Goal: Task Accomplishment & Management: Use online tool/utility

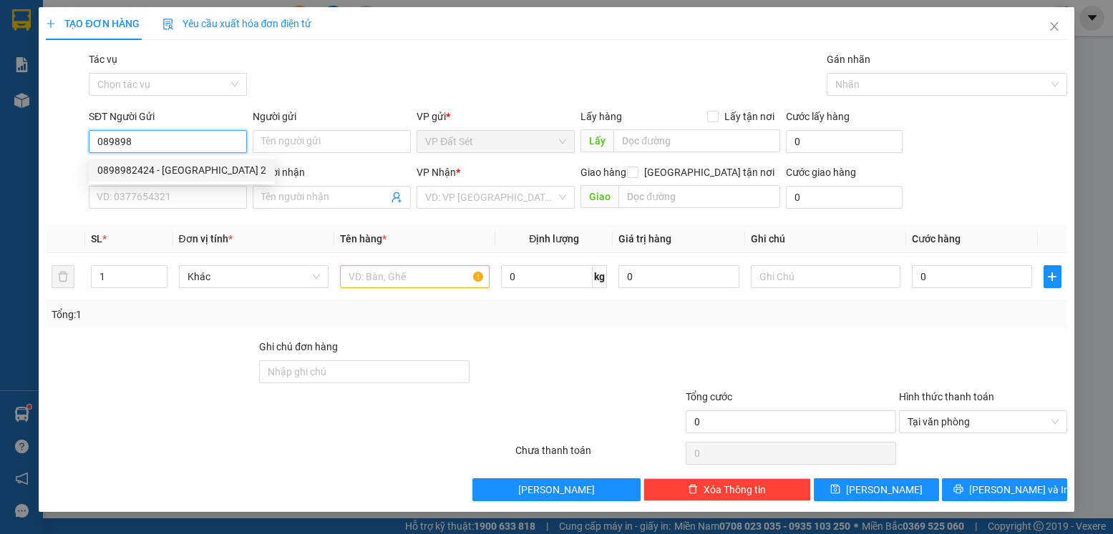
click at [175, 173] on div "0898982424 - [GEOGRAPHIC_DATA] 2" at bounding box center [181, 170] width 169 height 16
type input "0898982424"
type input "MỸ ANH 2"
type input "0769389549"
type input "LABO NỤ CƯỜI"
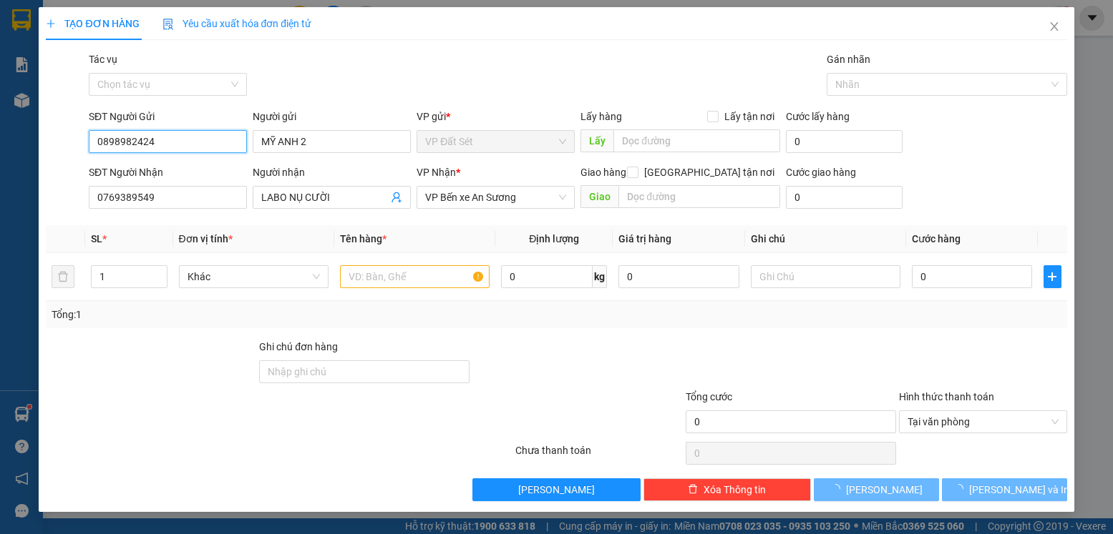
type input "20.000"
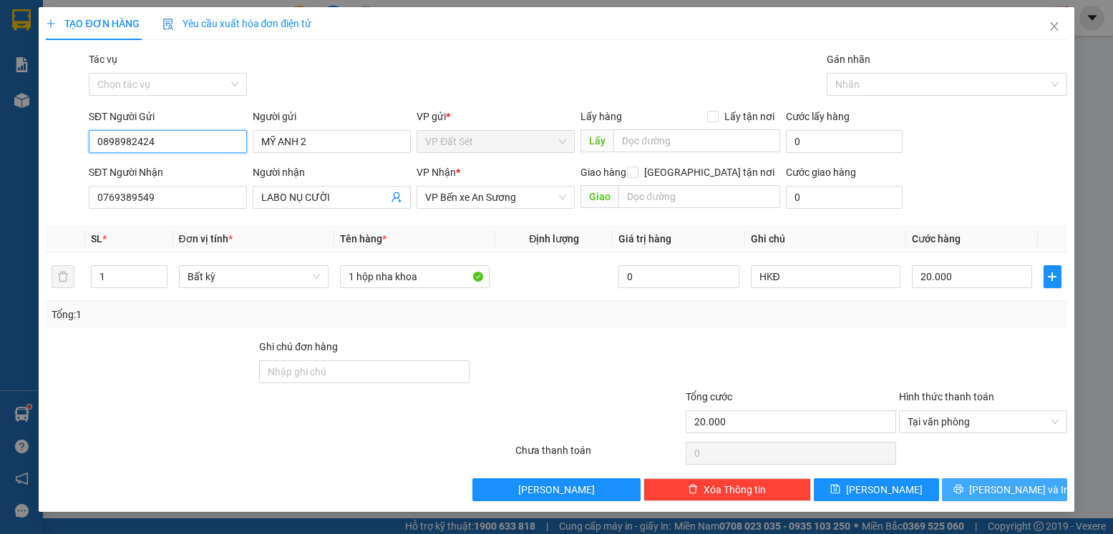
type input "0898982424"
click at [1022, 485] on span "[PERSON_NAME] và In" at bounding box center [1019, 490] width 100 height 16
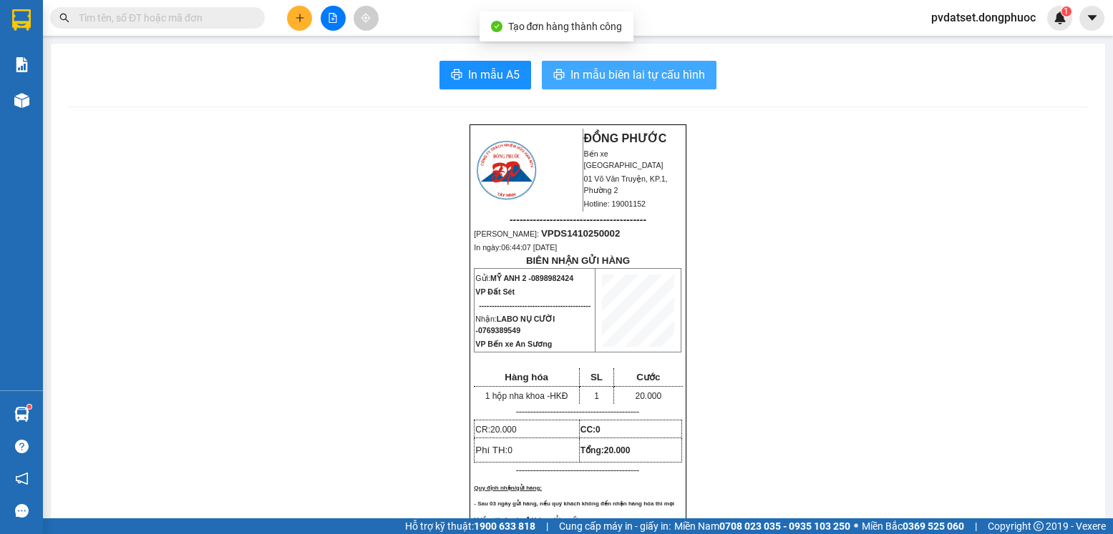
click at [678, 81] on span "In mẫu biên lai tự cấu hình" at bounding box center [637, 75] width 135 height 18
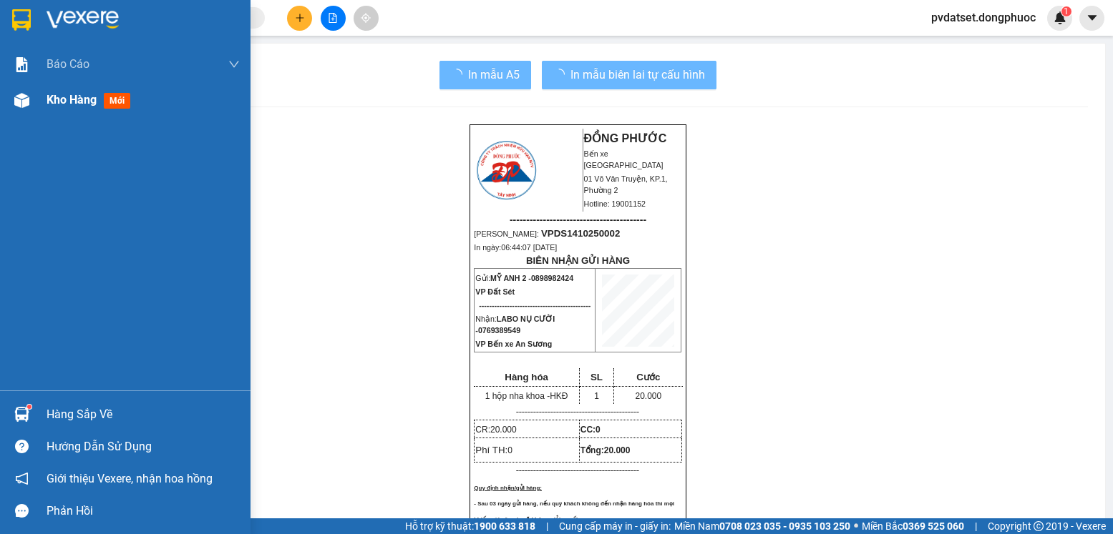
drag, startPoint x: 52, startPoint y: 104, endPoint x: 221, endPoint y: 129, distance: 171.4
click at [54, 104] on span "Kho hàng" at bounding box center [72, 100] width 50 height 14
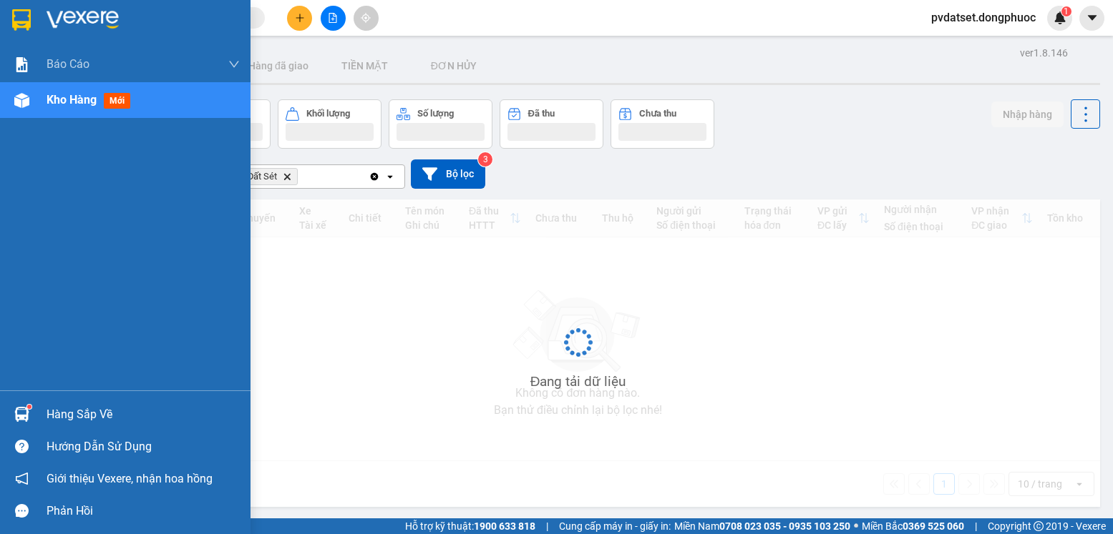
click at [32, 421] on div at bounding box center [21, 414] width 25 height 25
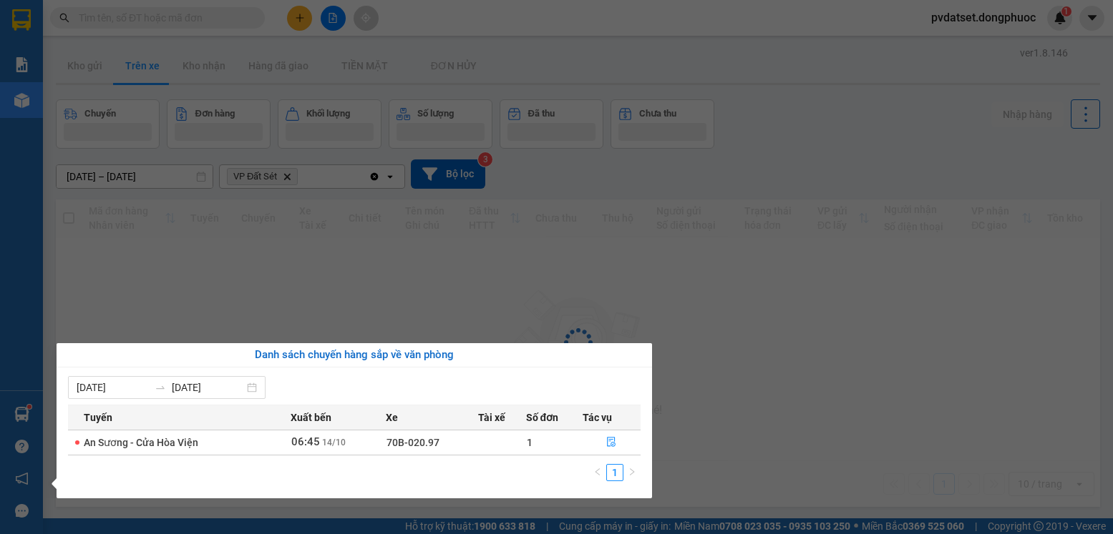
click at [288, 325] on section "Kết quả tìm kiếm ( 0 ) Bộ lọc Ngày tạo đơn gần nhất No Data pvdatset.dongphuoc …" at bounding box center [556, 267] width 1113 height 534
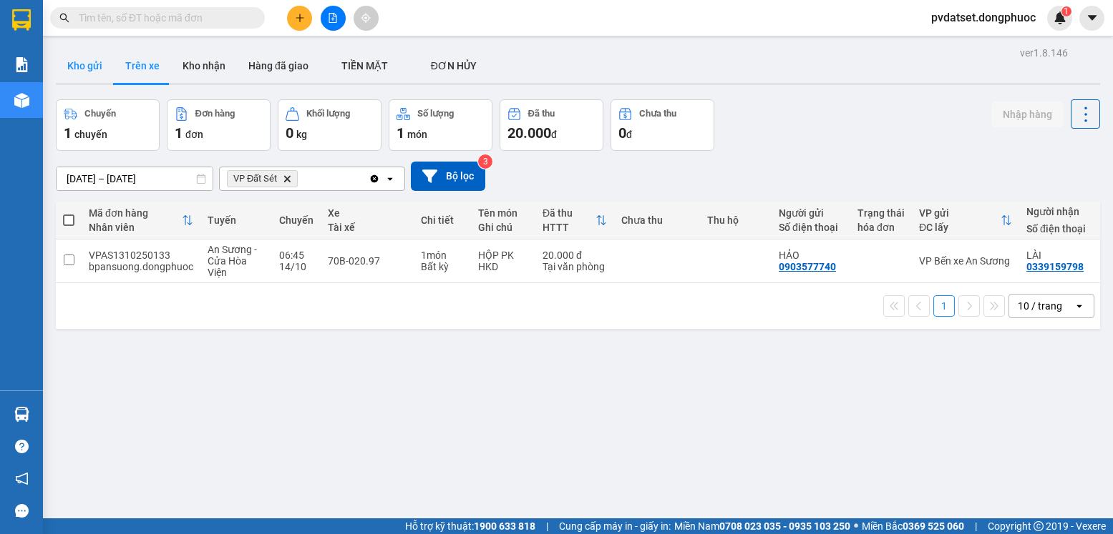
drag, startPoint x: 80, startPoint y: 70, endPoint x: 104, endPoint y: 68, distance: 24.4
click at [85, 70] on button "Kho gửi" at bounding box center [85, 66] width 58 height 34
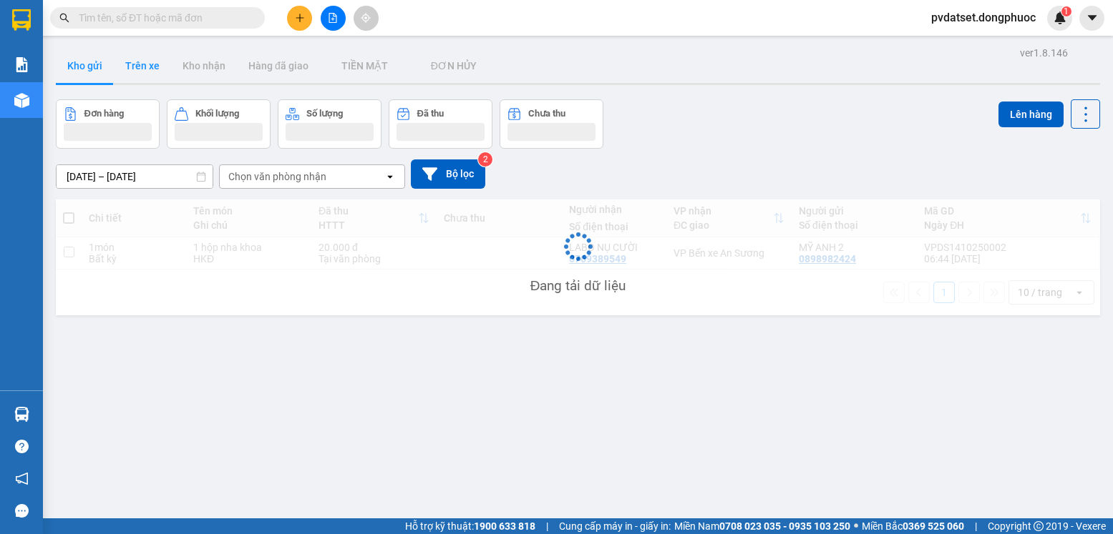
click at [137, 70] on button "Trên xe" at bounding box center [142, 66] width 57 height 34
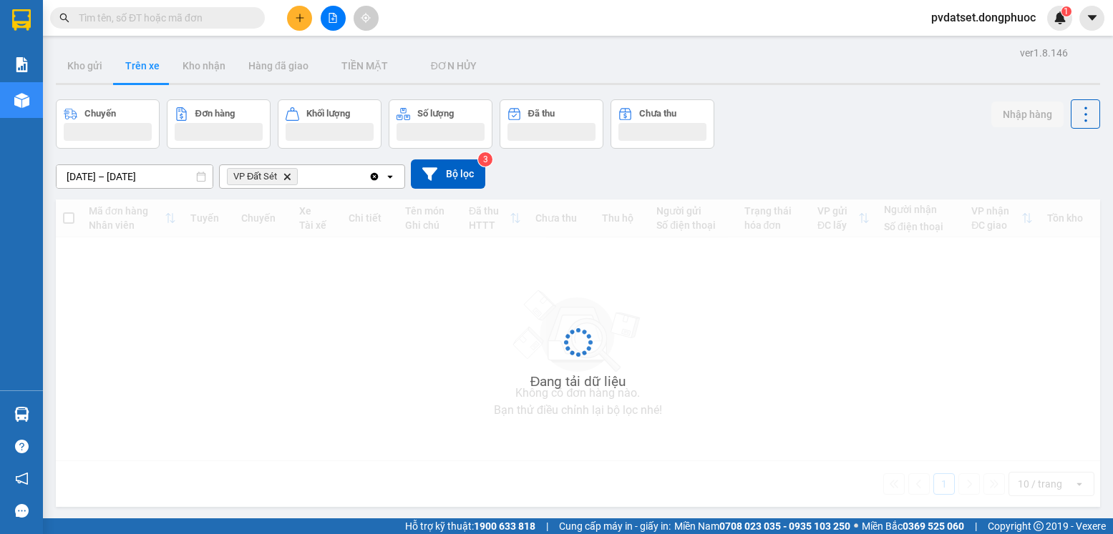
click at [137, 70] on button "Trên xe" at bounding box center [142, 66] width 57 height 34
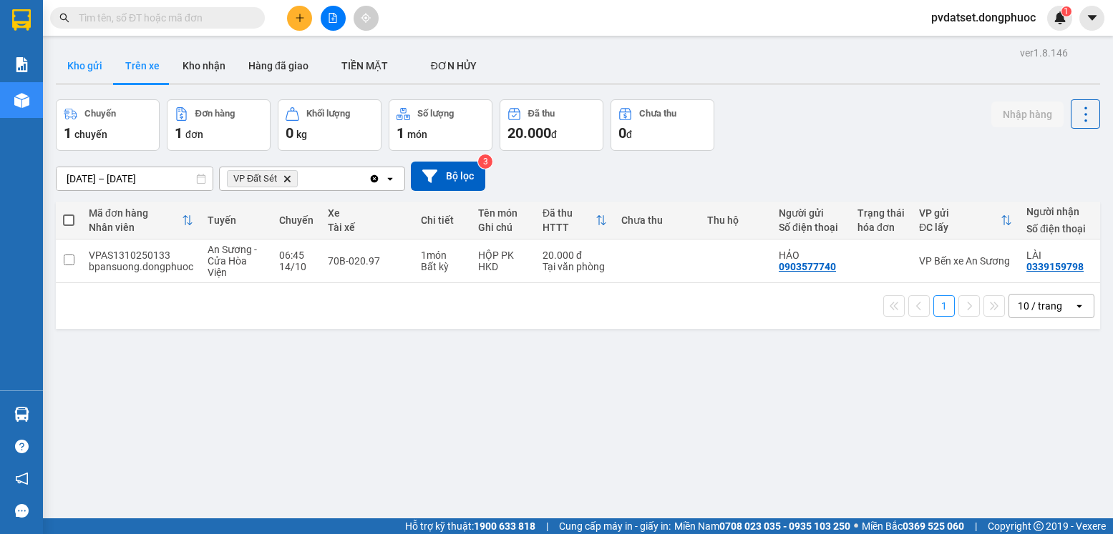
click at [94, 75] on button "Kho gửi" at bounding box center [85, 66] width 58 height 34
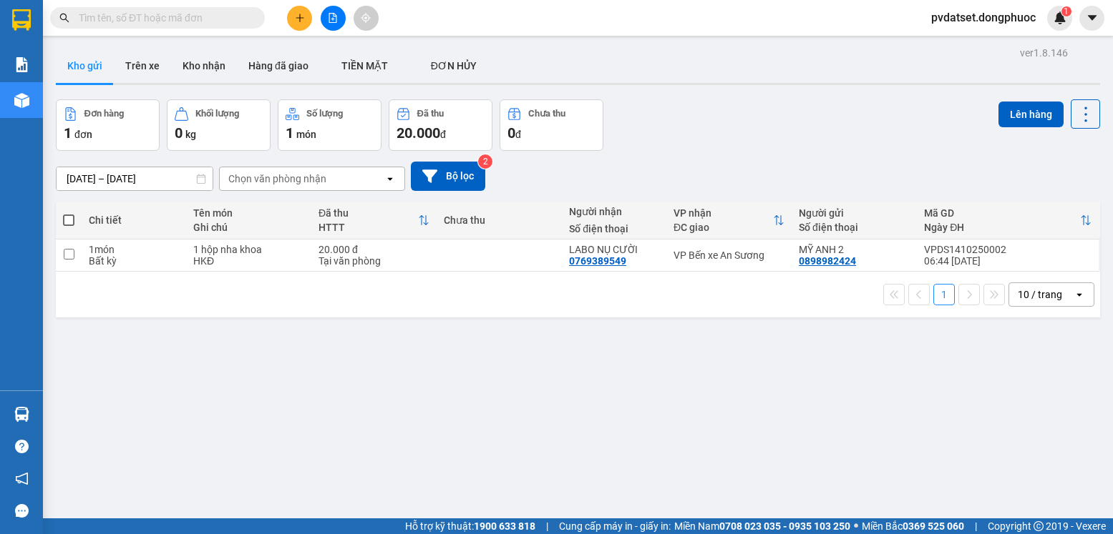
click at [304, 19] on icon "plus" at bounding box center [300, 18] width 10 height 10
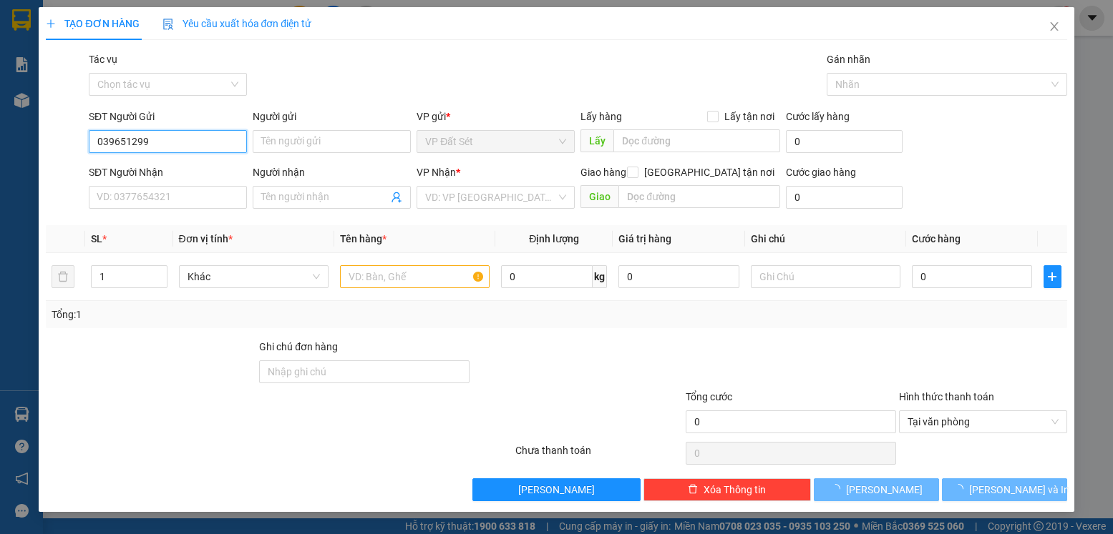
type input "0396512998"
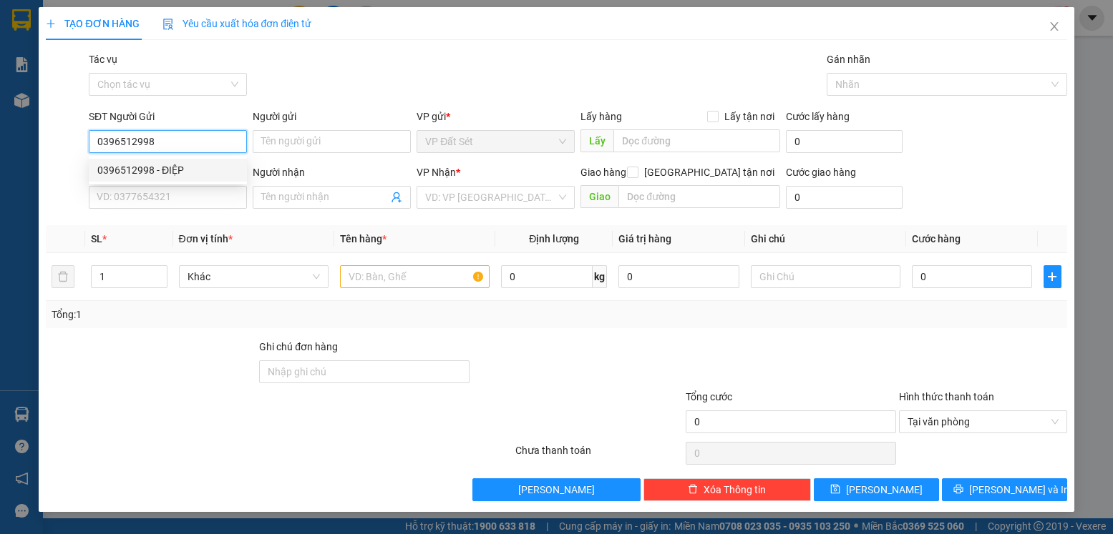
click at [187, 165] on div "0396512998 - ĐIỆP" at bounding box center [167, 170] width 141 height 16
type input "ĐIỆP"
type input "0961252457"
type input "HUỆ"
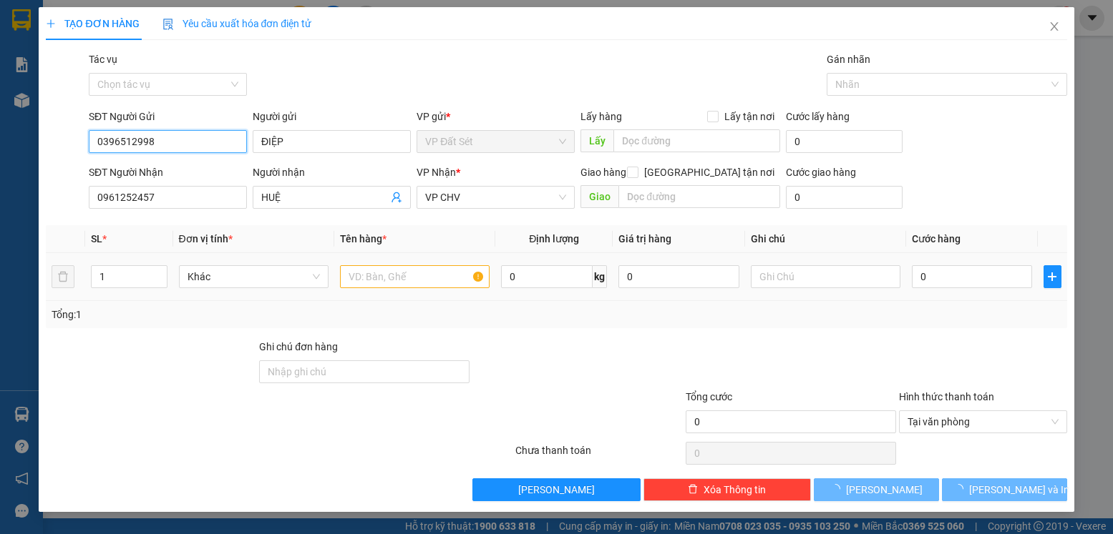
type input "25.000"
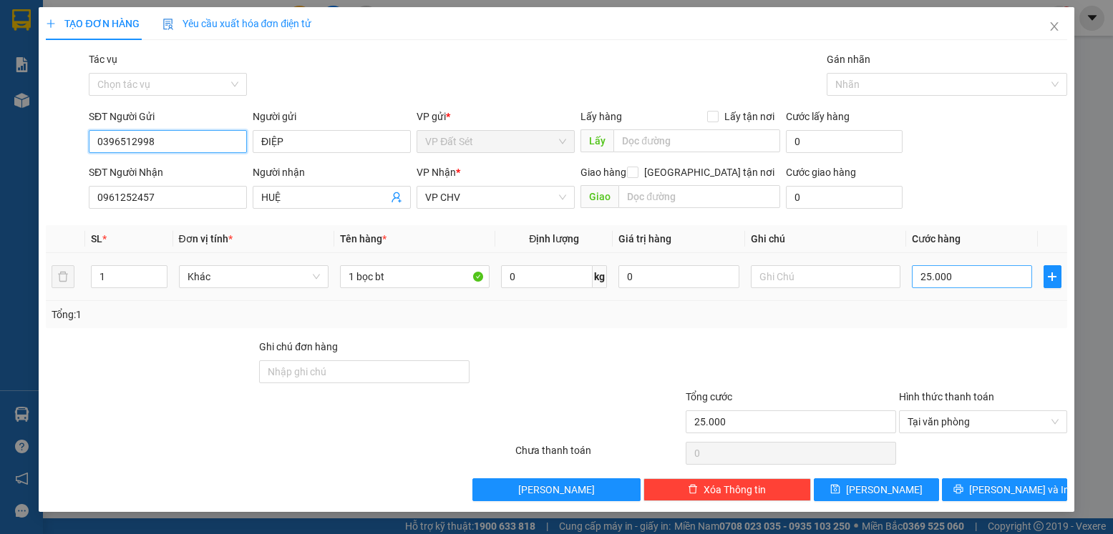
type input "0396512998"
type input "0"
type input "20"
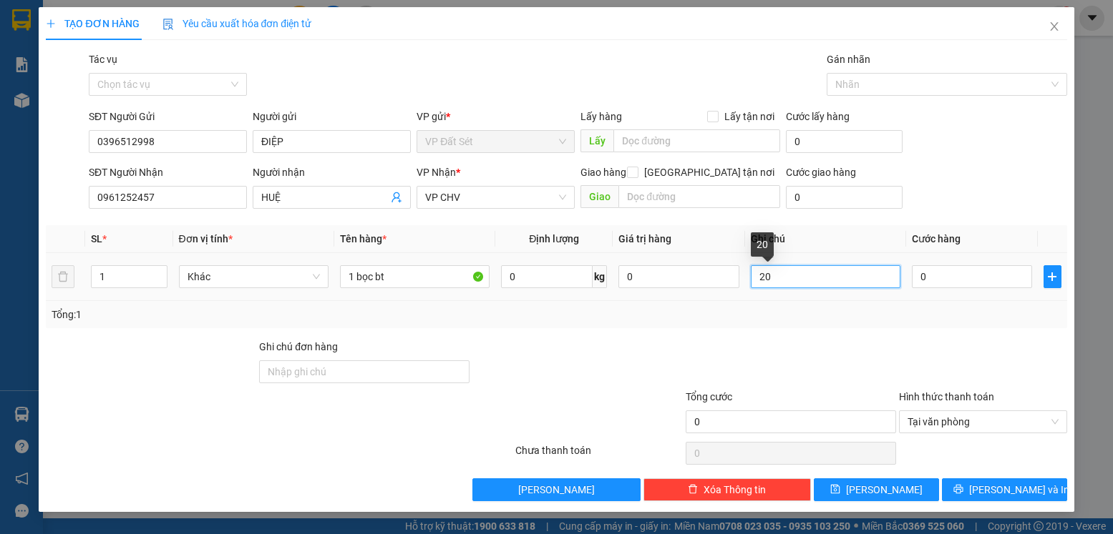
drag, startPoint x: 756, startPoint y: 278, endPoint x: 747, endPoint y: 278, distance: 9.3
click at [747, 278] on td "20" at bounding box center [825, 277] width 161 height 48
click at [977, 282] on input "0" at bounding box center [972, 276] width 120 height 23
type input "2"
type input "20"
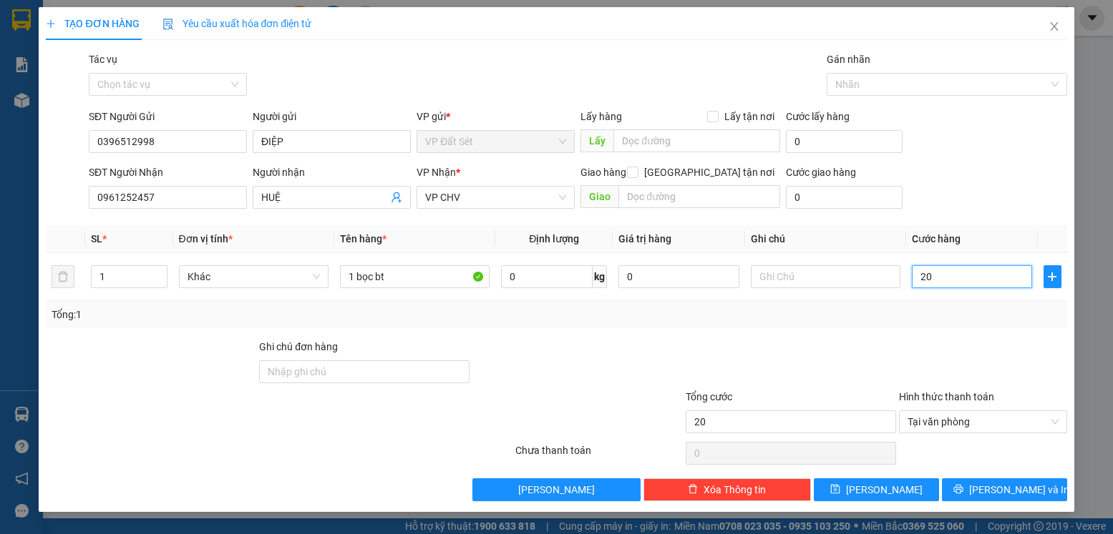
type input "20"
type input "20.000"
click at [964, 331] on div "Transit Pickup Surcharge Ids Transit Deliver Surcharge Ids Transit Deliver Surc…" at bounding box center [556, 277] width 1020 height 450
click at [1002, 489] on span "[PERSON_NAME] và In" at bounding box center [1019, 490] width 100 height 16
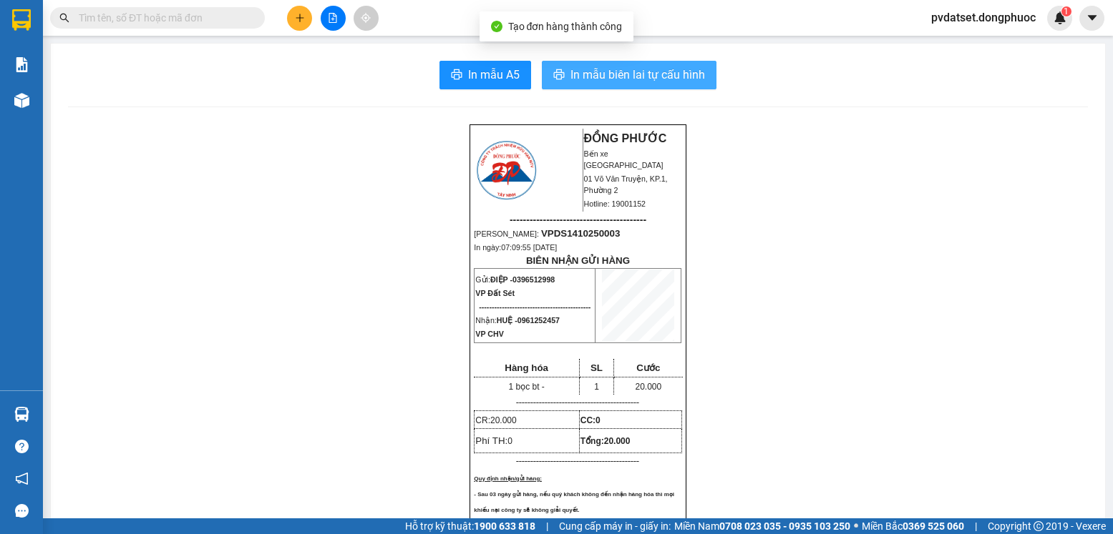
click at [651, 79] on span "In mẫu biên lai tự cấu hình" at bounding box center [637, 75] width 135 height 18
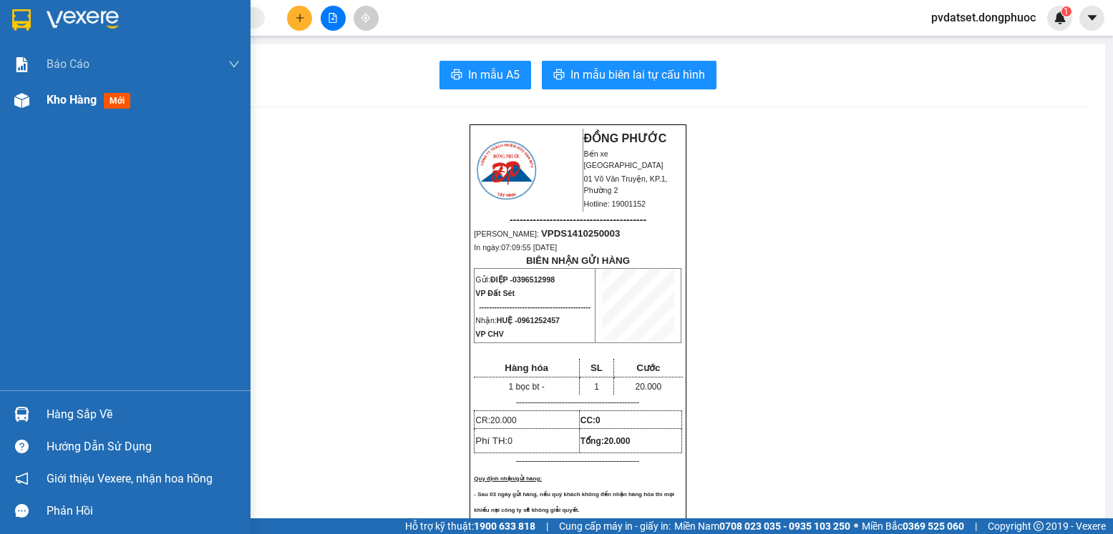
click at [78, 109] on div "Kho hàng mới" at bounding box center [143, 100] width 193 height 36
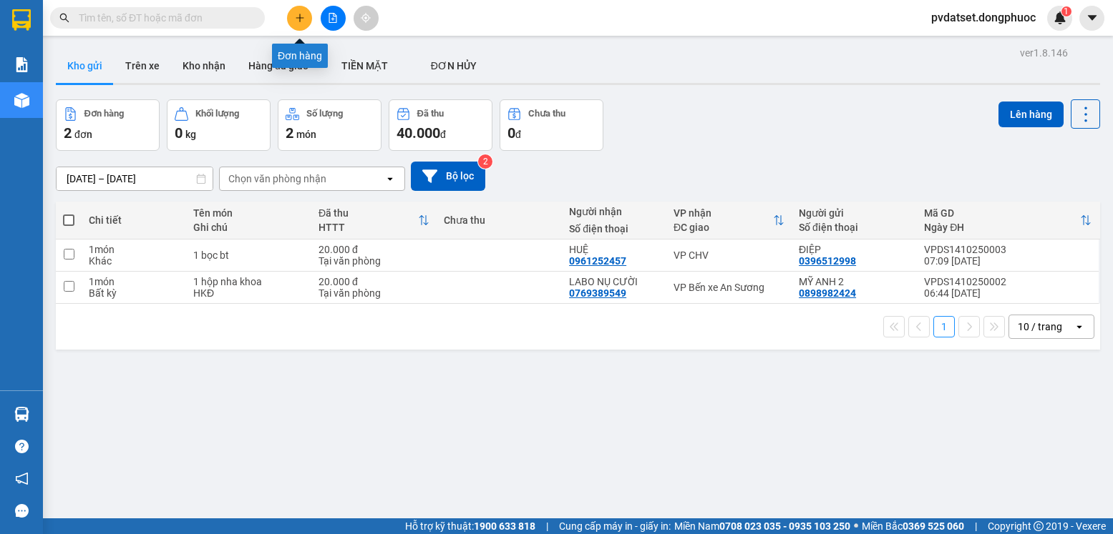
click at [306, 21] on button at bounding box center [299, 18] width 25 height 25
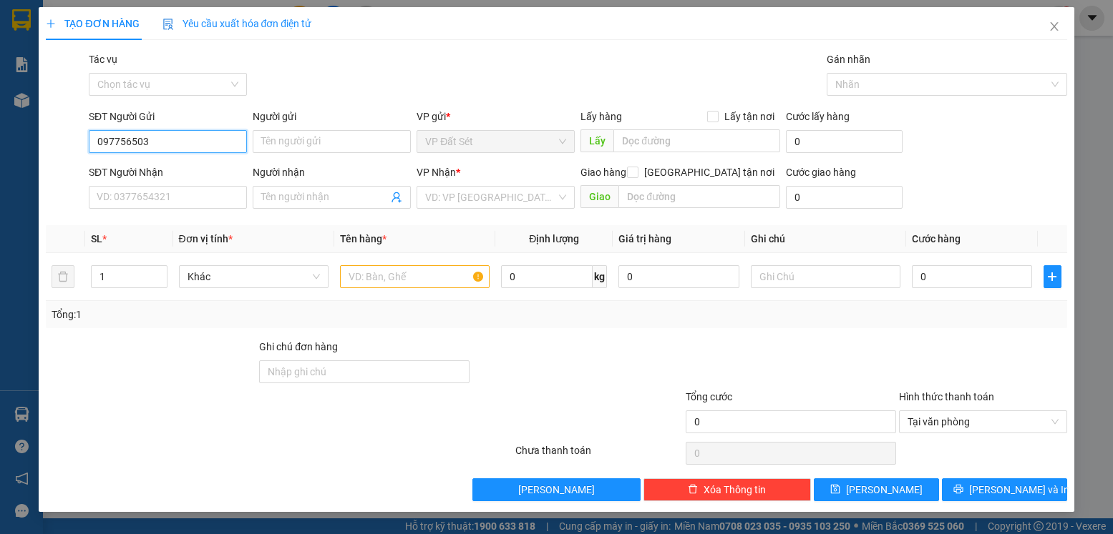
type input "0977565033"
click at [190, 167] on div "0977565033 - TÝ" at bounding box center [167, 170] width 141 height 16
type input "TÝ"
type input "0918131114"
type input "Cảnh"
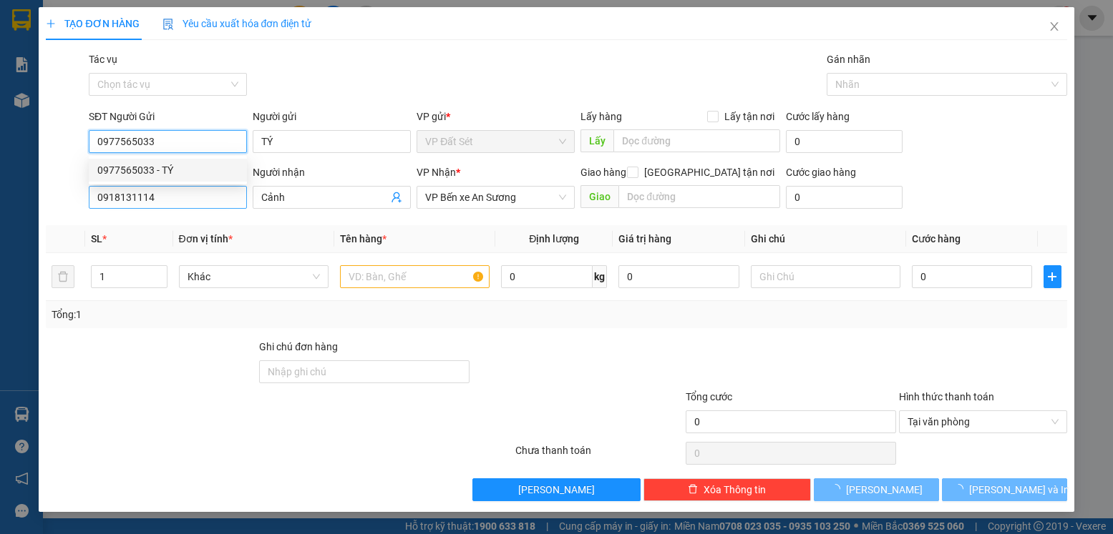
type input "30.000"
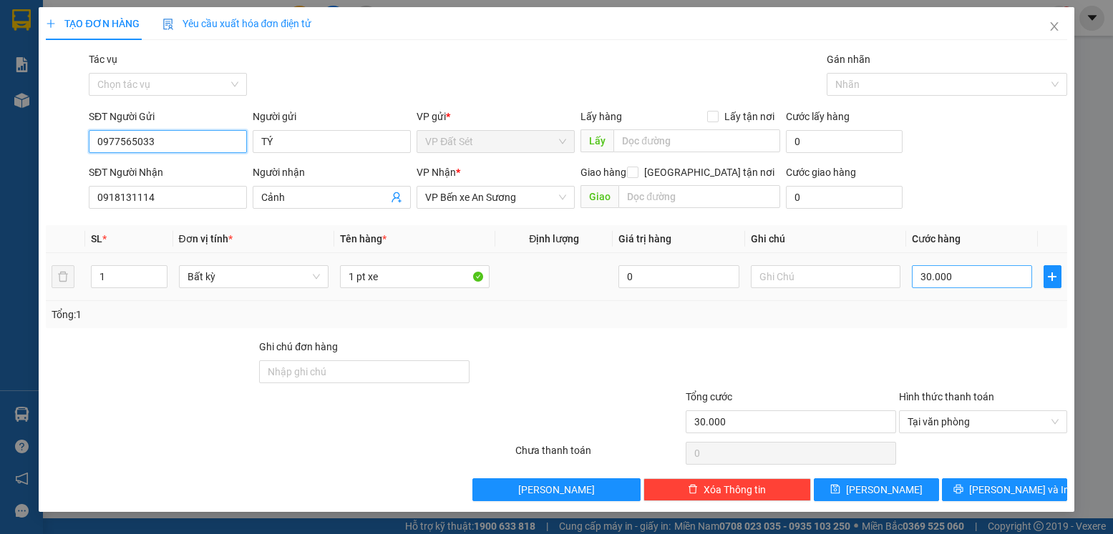
type input "0977565033"
click at [974, 280] on input "30.000" at bounding box center [972, 276] width 120 height 23
type input "2"
type input "20"
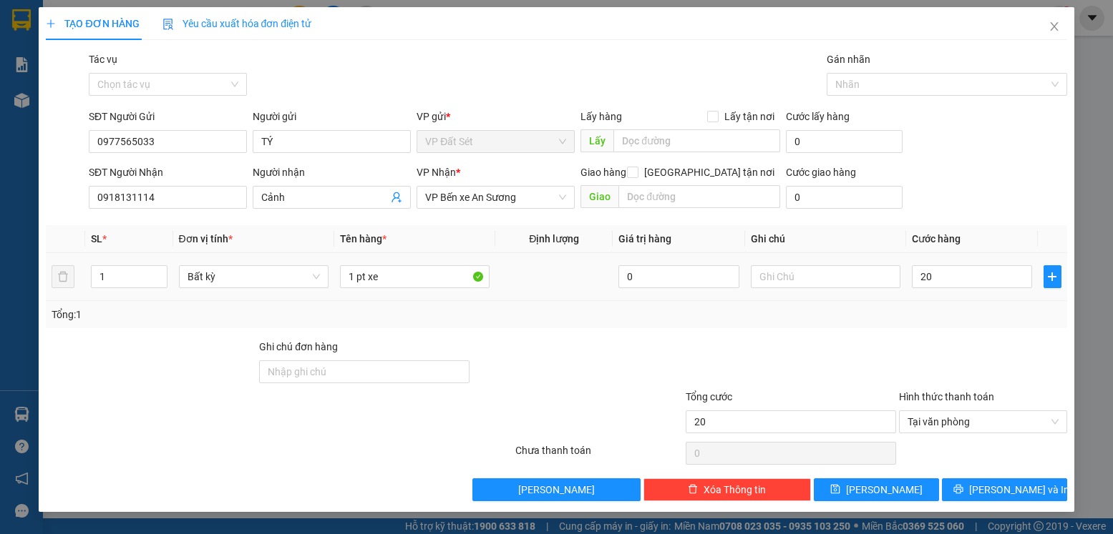
type input "20.000"
click at [962, 306] on div "Tổng: 1" at bounding box center [556, 314] width 1020 height 27
click at [1026, 486] on span "[PERSON_NAME] và In" at bounding box center [1019, 490] width 100 height 16
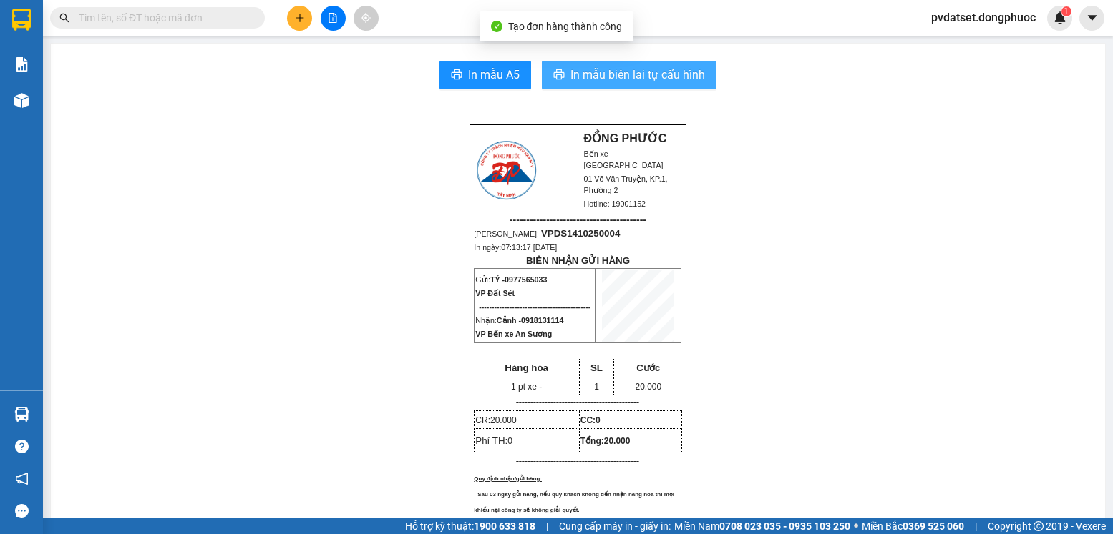
click at [678, 69] on span "In mẫu biên lai tự cấu hình" at bounding box center [637, 75] width 135 height 18
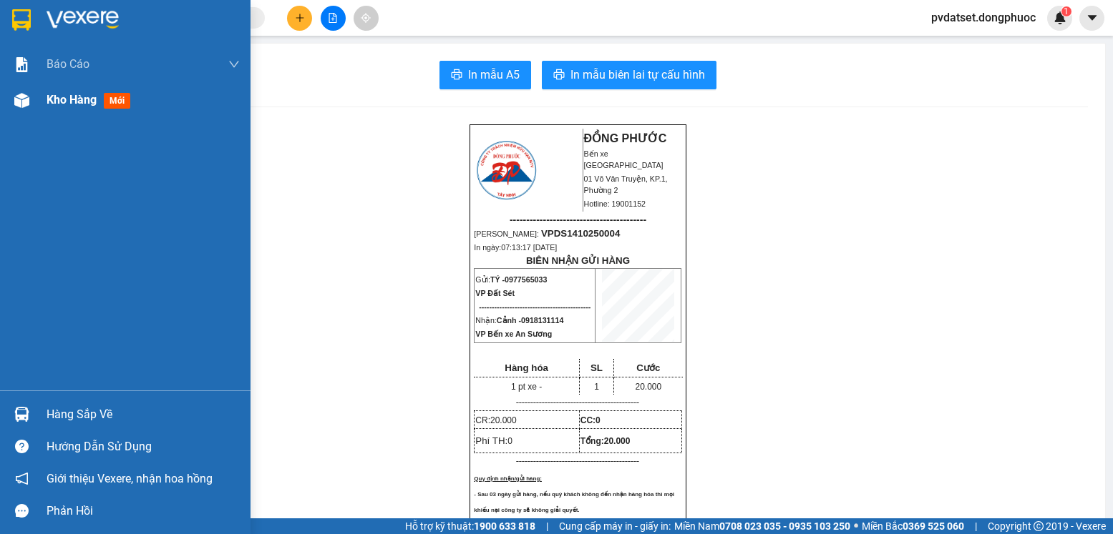
drag, startPoint x: 49, startPoint y: 113, endPoint x: 66, endPoint y: 112, distance: 16.5
click at [52, 112] on div "Kho hàng mới" at bounding box center [143, 100] width 193 height 36
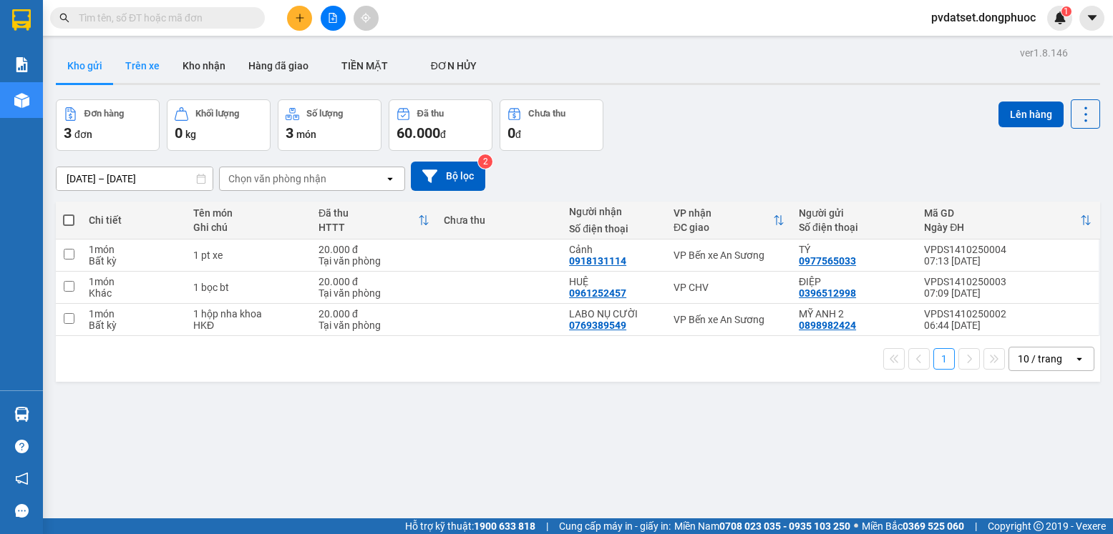
click at [144, 64] on button "Trên xe" at bounding box center [142, 66] width 57 height 34
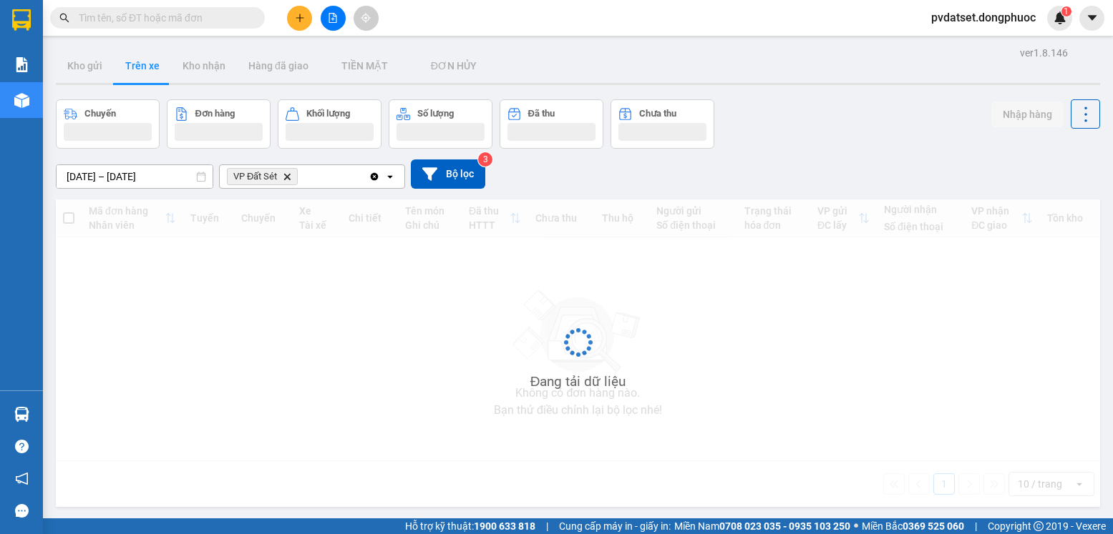
click at [144, 64] on button "Trên xe" at bounding box center [142, 66] width 57 height 34
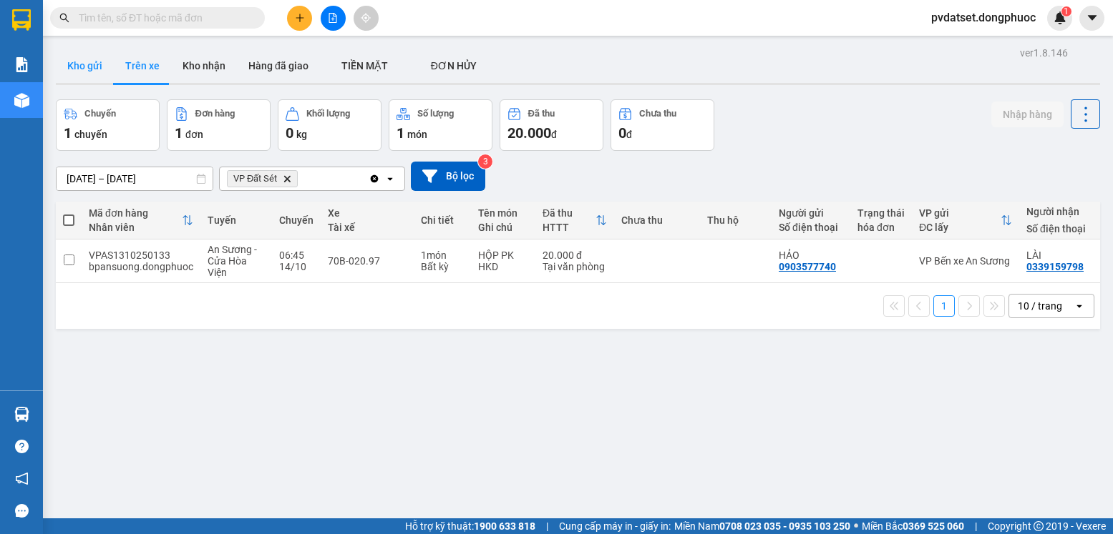
click at [92, 69] on button "Kho gửi" at bounding box center [85, 66] width 58 height 34
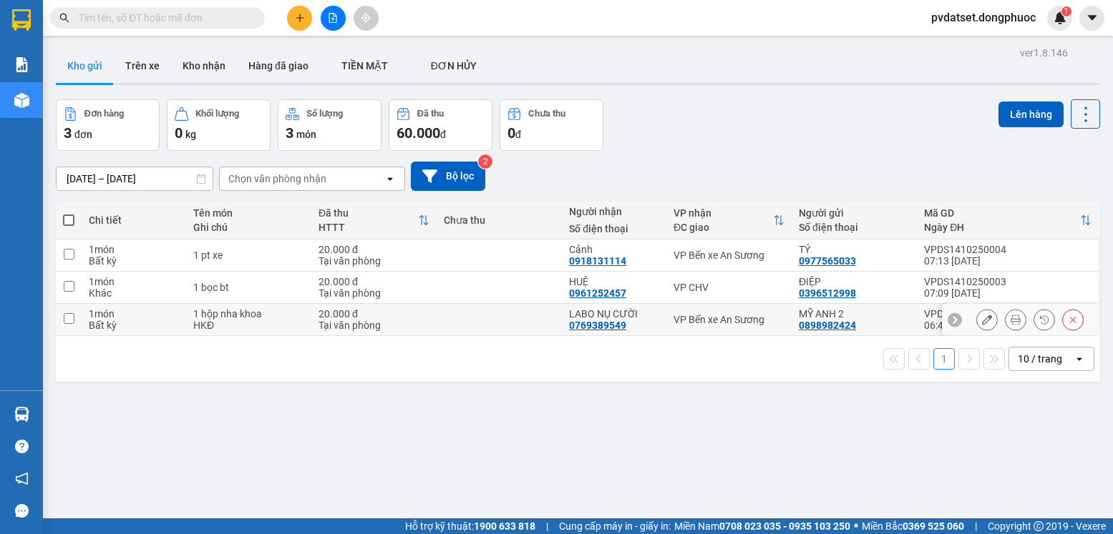
click at [720, 321] on div "VP Bến xe An Sương" at bounding box center [728, 319] width 111 height 11
checkbox input "true"
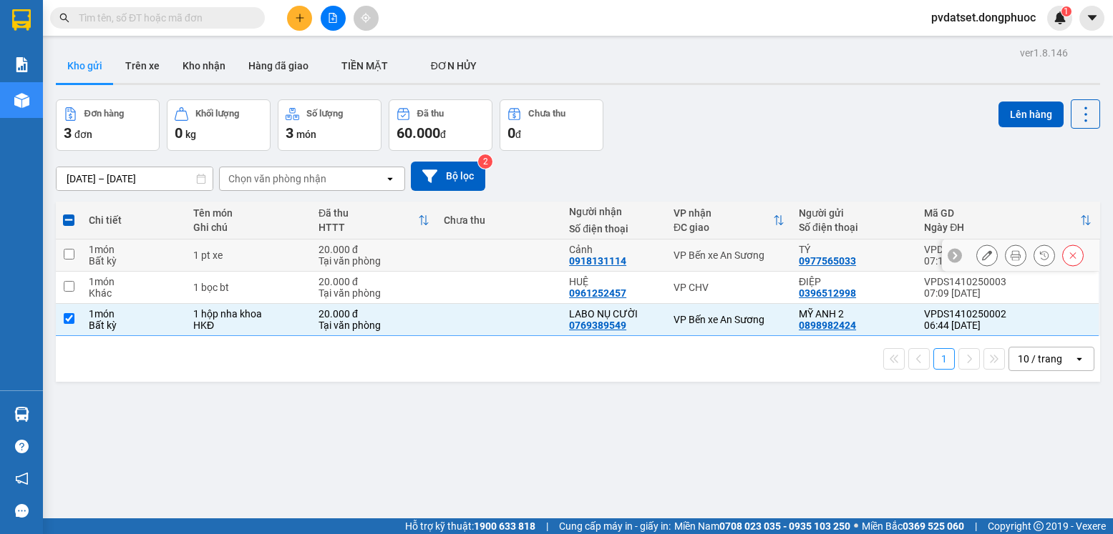
click at [744, 254] on div "VP Bến xe An Sương" at bounding box center [728, 255] width 111 height 11
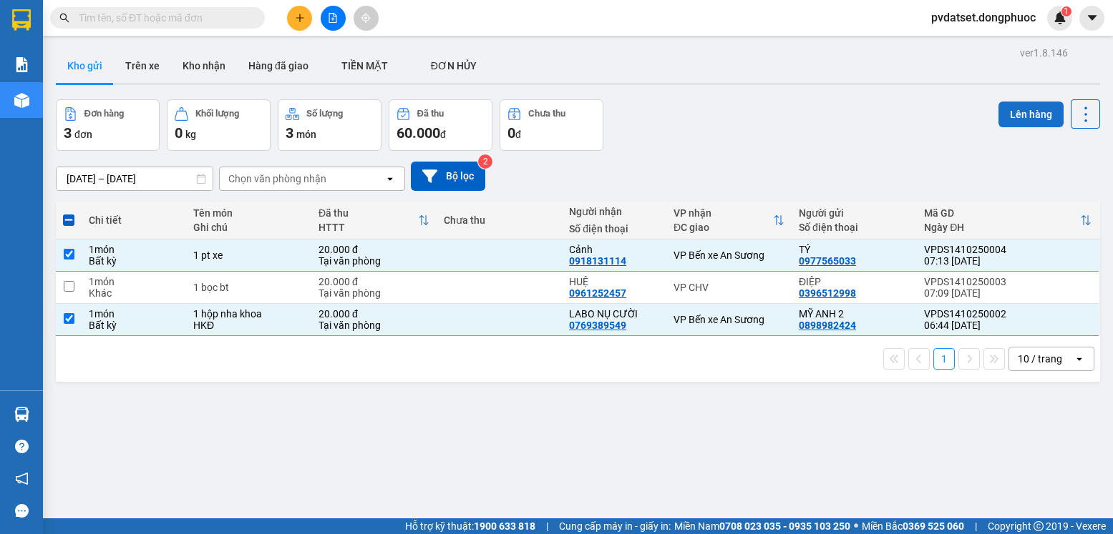
click at [1019, 113] on button "Lên hàng" at bounding box center [1030, 115] width 65 height 26
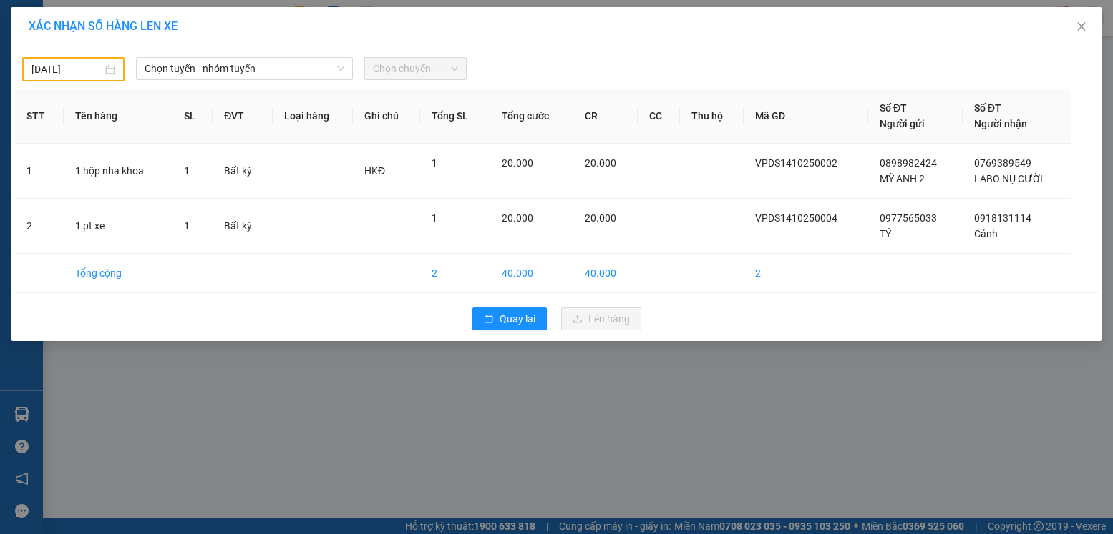
click at [83, 87] on div "[DATE] Chọn tuyến - nhóm tuyến Chọn chuyến STT Tên hàng SL ĐVT Loại hàng Ghi ch…" at bounding box center [556, 194] width 1090 height 295
click at [80, 71] on input "[DATE]" at bounding box center [66, 70] width 71 height 16
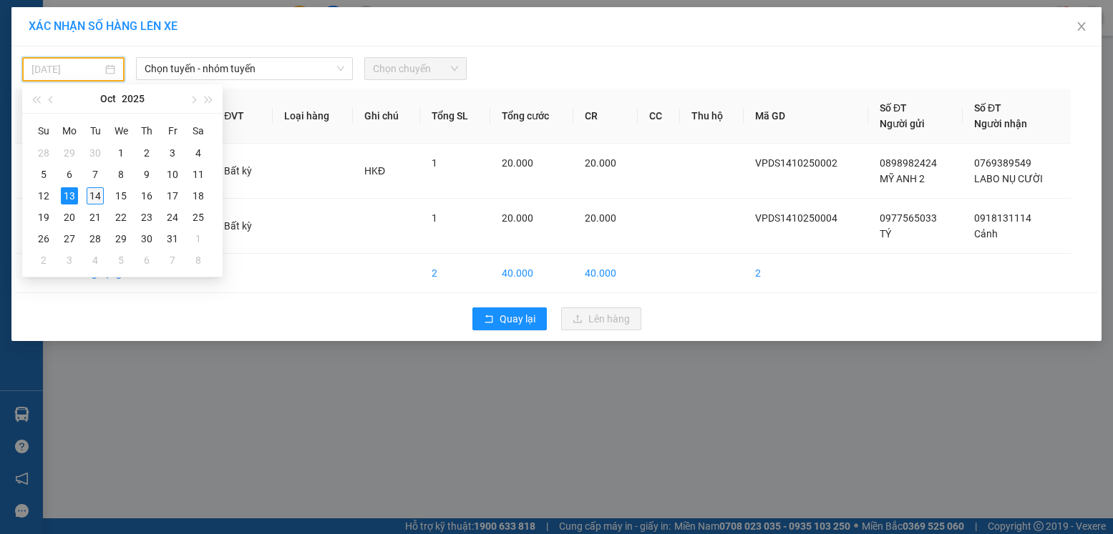
click at [102, 188] on div "14" at bounding box center [95, 195] width 17 height 17
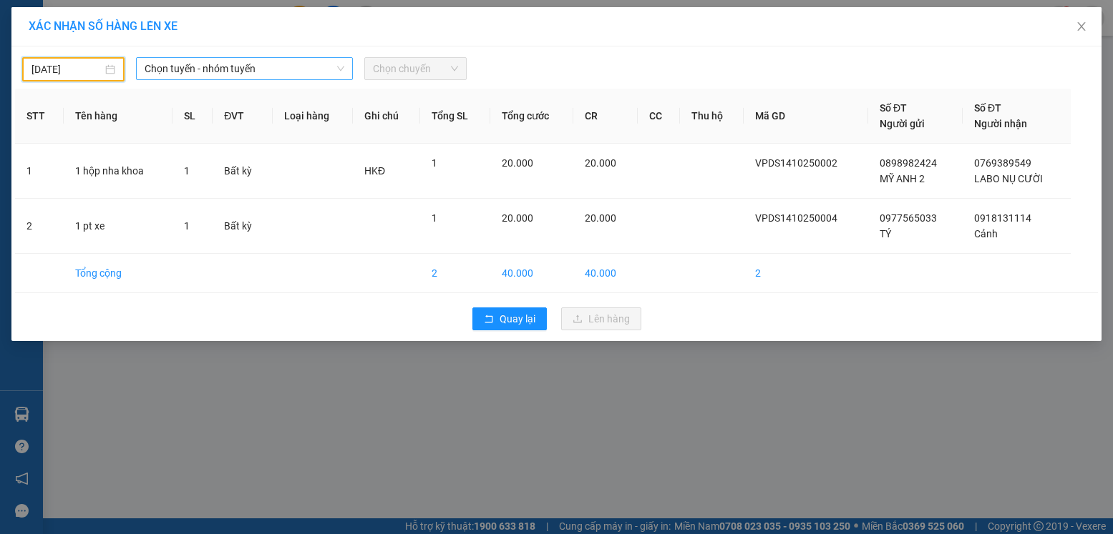
type input "[DATE]"
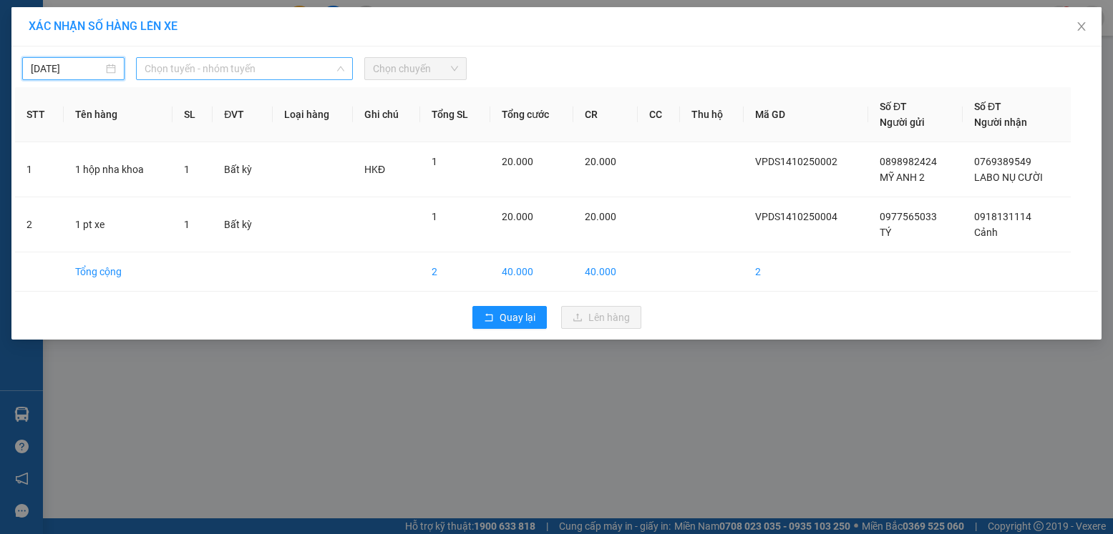
click at [210, 66] on span "Chọn tuyến - nhóm tuyến" at bounding box center [245, 68] width 200 height 21
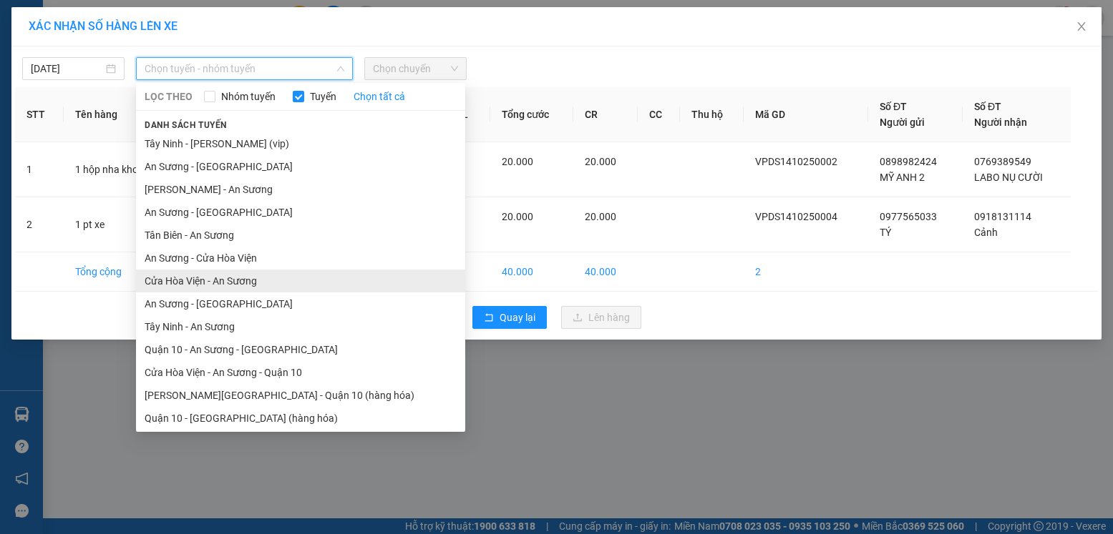
click at [221, 279] on li "Cửa Hòa Viện - An Sương" at bounding box center [300, 281] width 329 height 23
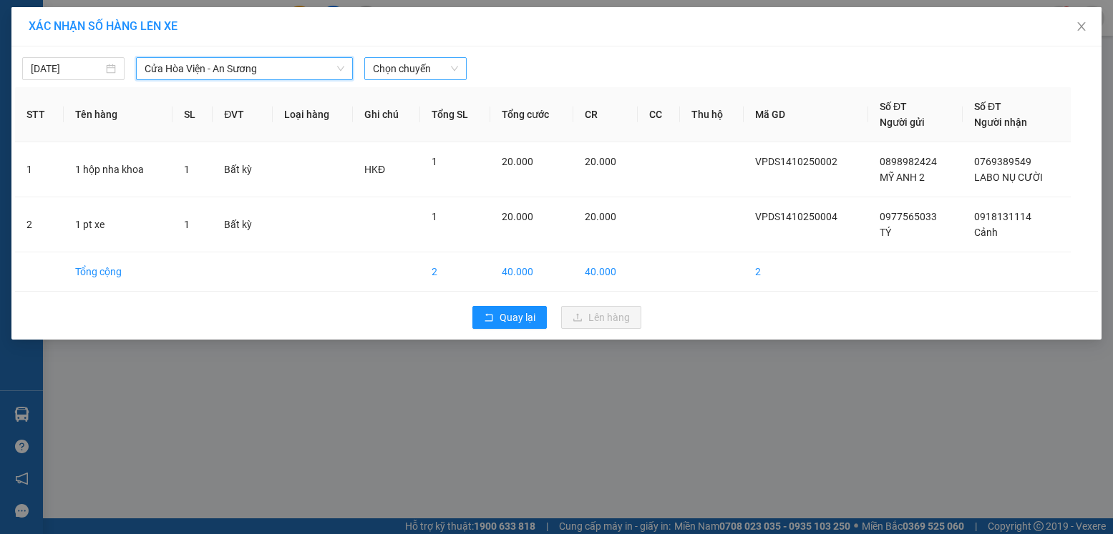
click at [381, 72] on span "Chọn chuyến" at bounding box center [415, 68] width 85 height 21
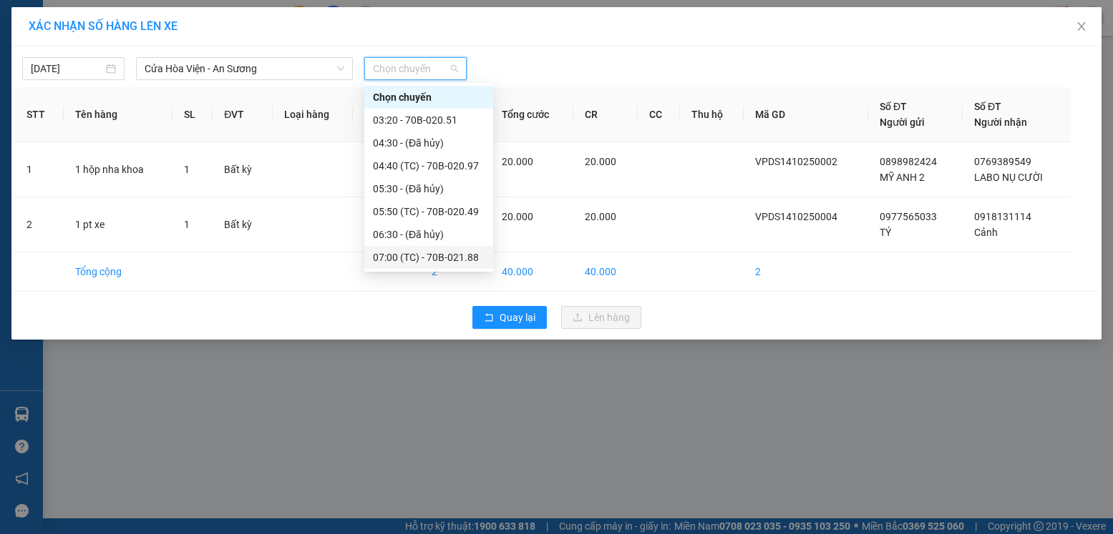
click at [449, 259] on div "07:00 (TC) - 70B-021.88" at bounding box center [429, 258] width 112 height 16
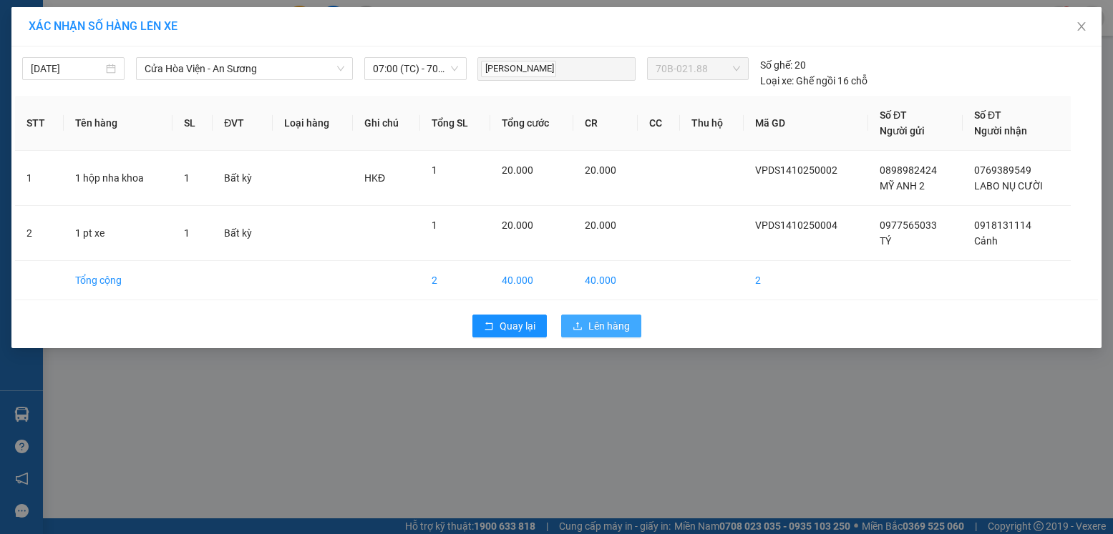
click at [595, 325] on span "Lên hàng" at bounding box center [608, 326] width 41 height 16
